Goal: Information Seeking & Learning: Learn about a topic

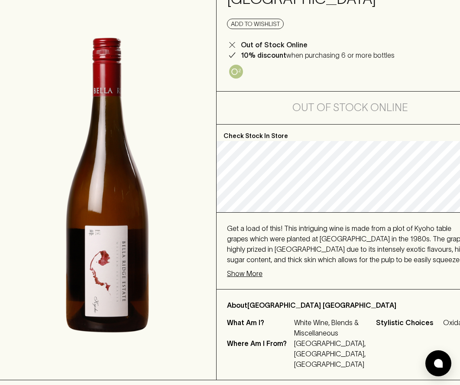
scroll to position [130, 0]
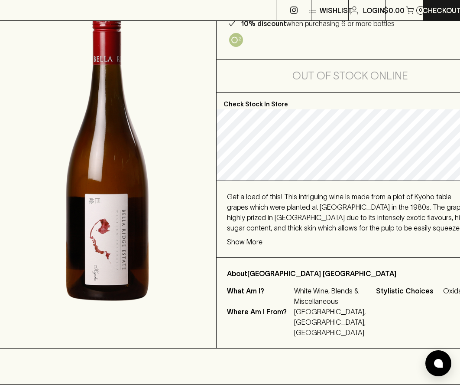
click at [248, 242] on p "Show More" at bounding box center [245, 241] width 36 height 10
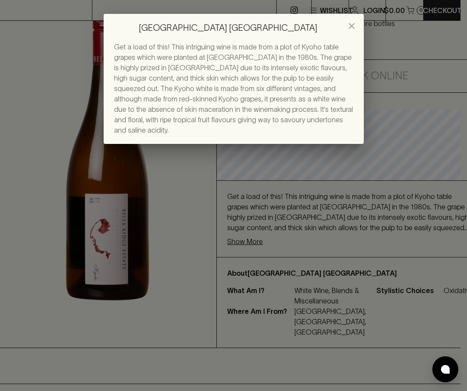
drag, startPoint x: 114, startPoint y: 47, endPoint x: 352, endPoint y: 116, distance: 248.3
click at [275, 116] on div "Get a load of this! This intriguing wine is made from a plot of Kyoho table gra…" at bounding box center [233, 89] width 239 height 94
click at [180, 271] on div "[GEOGRAPHIC_DATA] [GEOGRAPHIC_DATA] Get a load of this! This intriguing wine is…" at bounding box center [233, 195] width 467 height 391
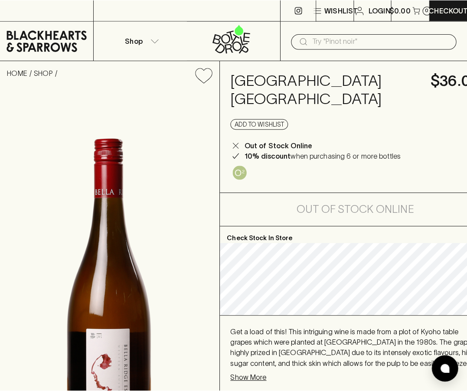
scroll to position [173, 0]
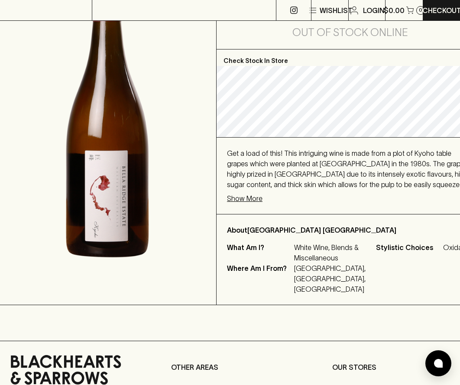
click at [255, 196] on p "Show More" at bounding box center [245, 198] width 36 height 10
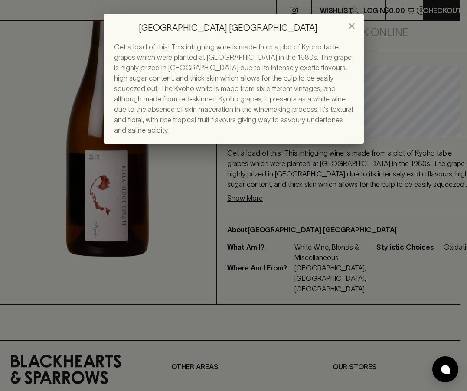
drag, startPoint x: 114, startPoint y: 46, endPoint x: 312, endPoint y: 126, distance: 214.1
click at [275, 126] on div "Get a load of this! This intriguing wine is made from a plot of Kyoho table gra…" at bounding box center [234, 93] width 260 height 102
drag, startPoint x: 312, startPoint y: 126, endPoint x: 251, endPoint y: 88, distance: 72.2
copy span "Get a load of this! This intriguing wine is made from a plot of Kyoho table gra…"
